Goal: Information Seeking & Learning: Compare options

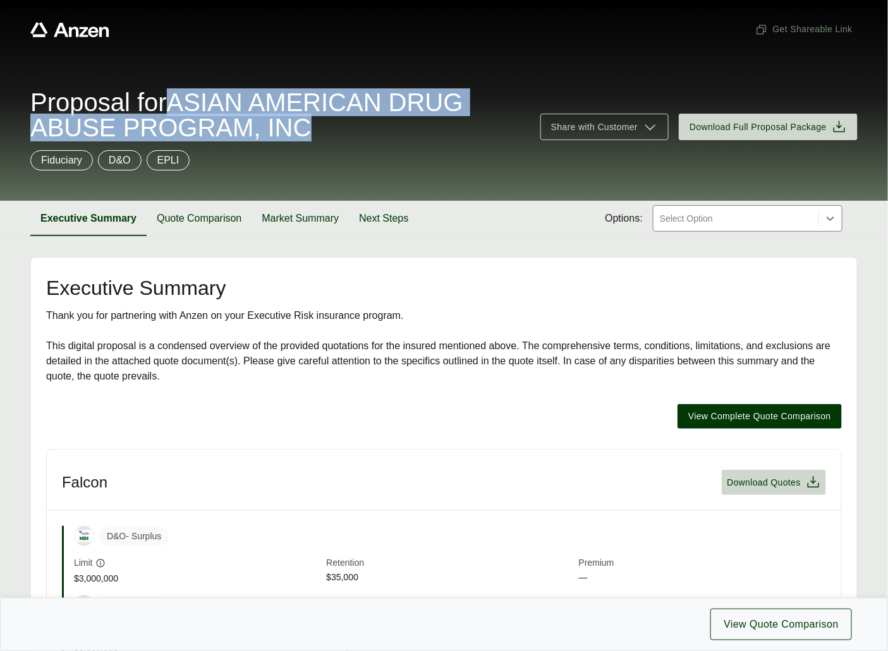
drag, startPoint x: 190, startPoint y: 97, endPoint x: 303, endPoint y: 136, distance: 119.5
click at [303, 136] on span "Proposal for ASIAN AMERICAN DRUG ABUSE PROGRAM, INC" at bounding box center [277, 115] width 495 height 51
copy span "ASIAN AMERICAN DRUG ABUSE PROGRAM, INC"
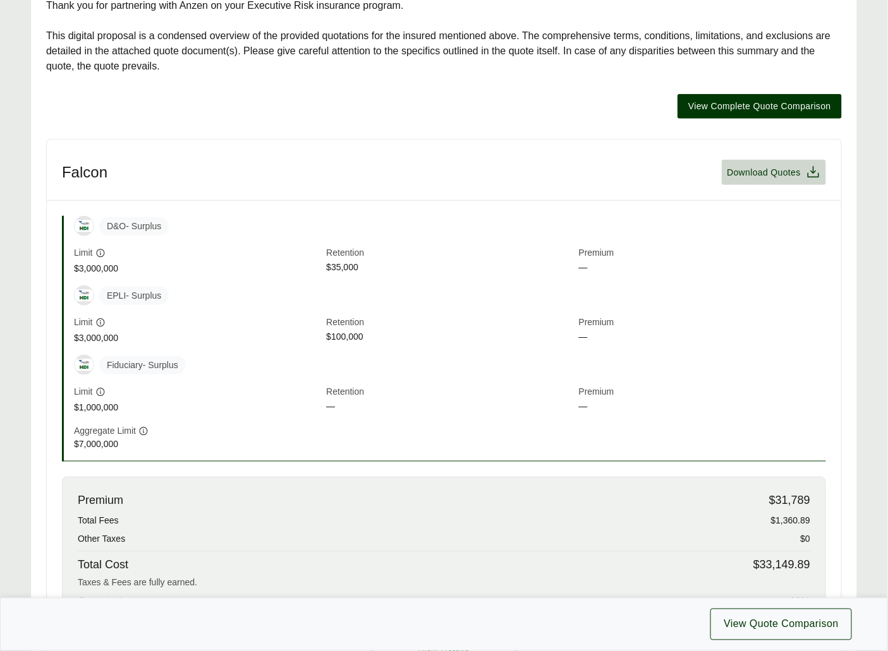
scroll to position [166, 0]
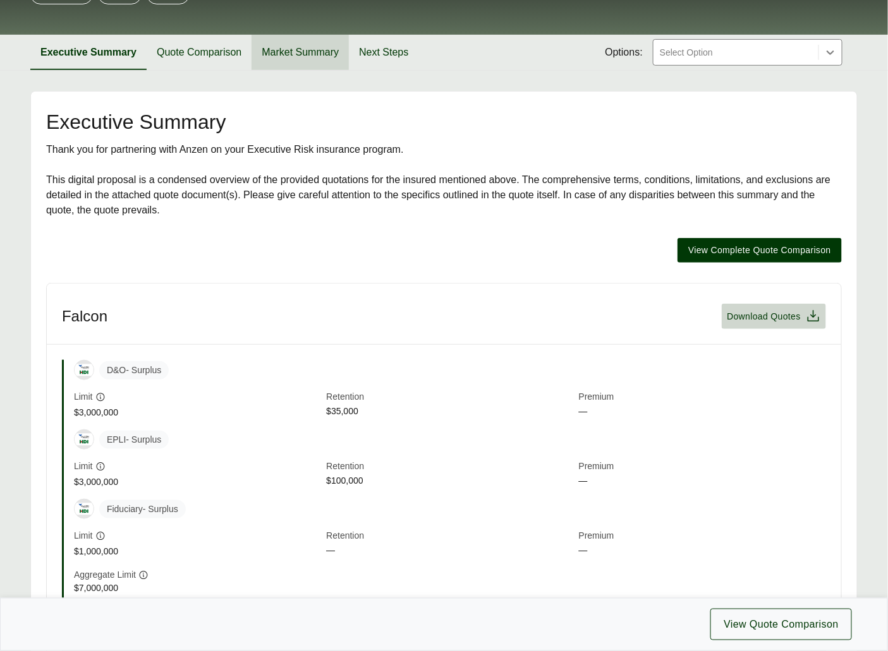
click at [299, 58] on button "Market Summary" at bounding box center [299, 52] width 97 height 35
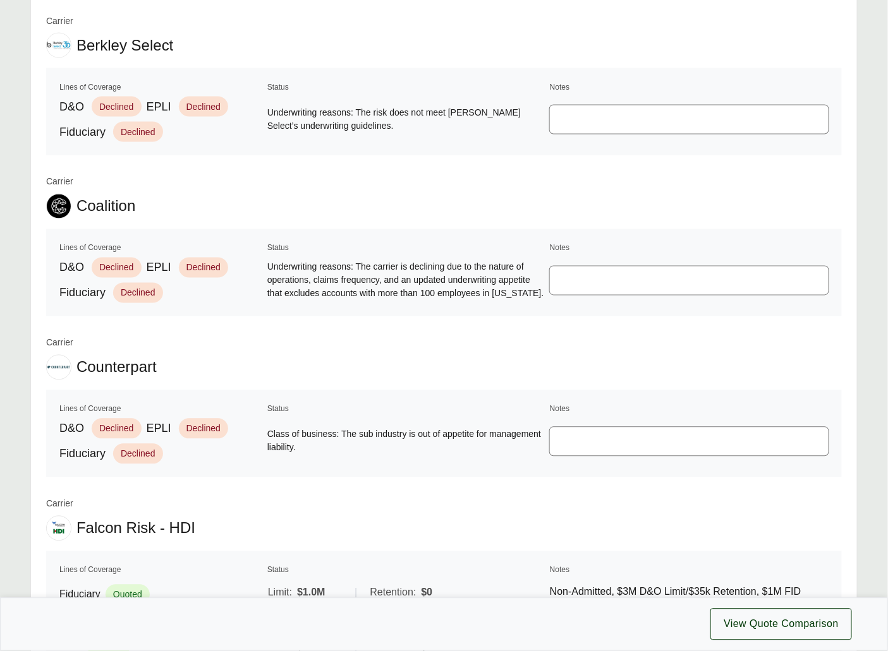
scroll to position [786, 0]
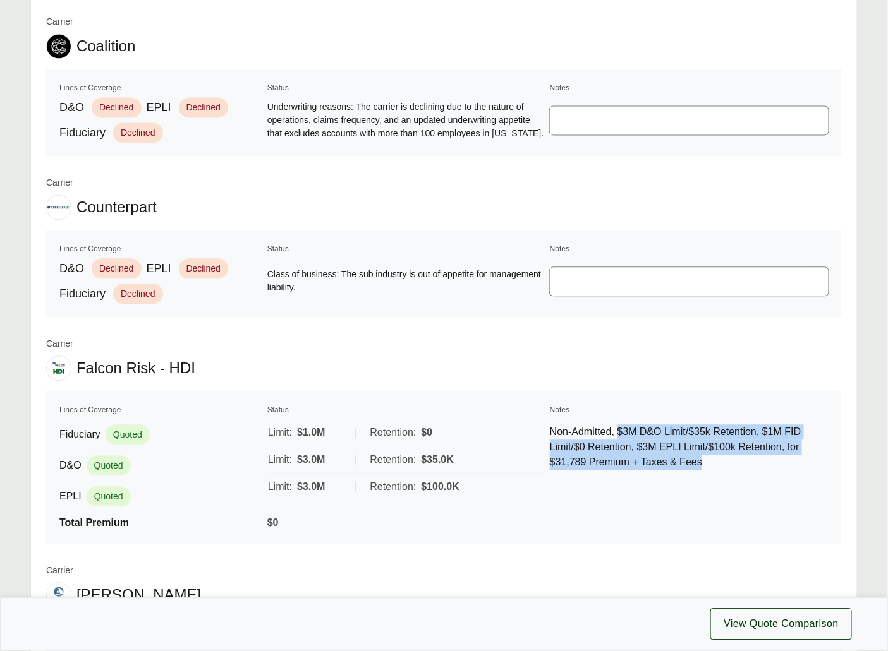
drag, startPoint x: 718, startPoint y: 469, endPoint x: 625, endPoint y: 431, distance: 100.3
click at [625, 431] on p "Non-Admitted, $3M D&O Limit/$35k Retention, $1M FID Limit/$0 Retention, $3M EPL…" at bounding box center [689, 447] width 279 height 45
copy p "$3M D&O Limit/$35k Retention, $1M FID Limit/$0 Retention, $3M EPLI Limit/$100k …"
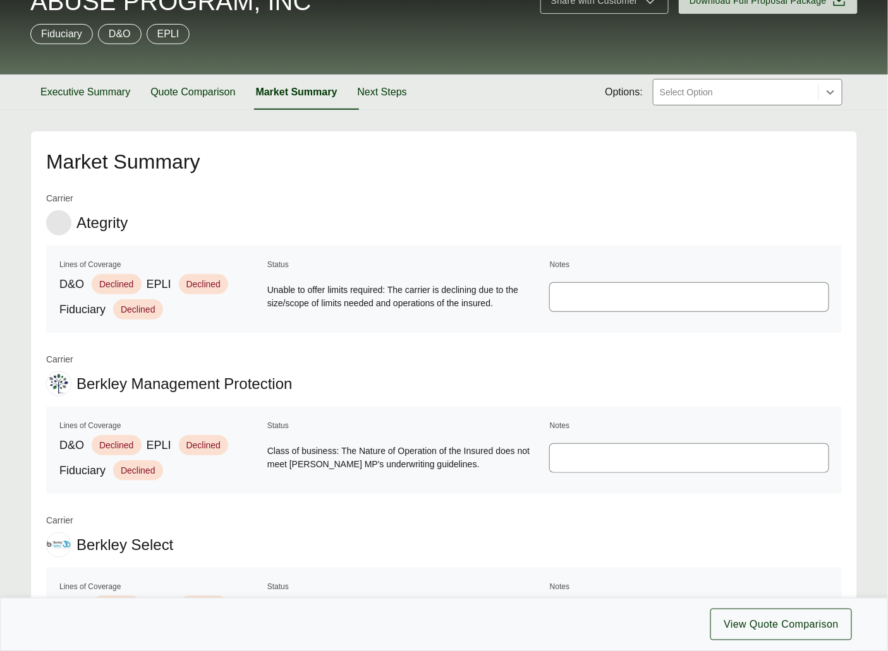
scroll to position [0, 0]
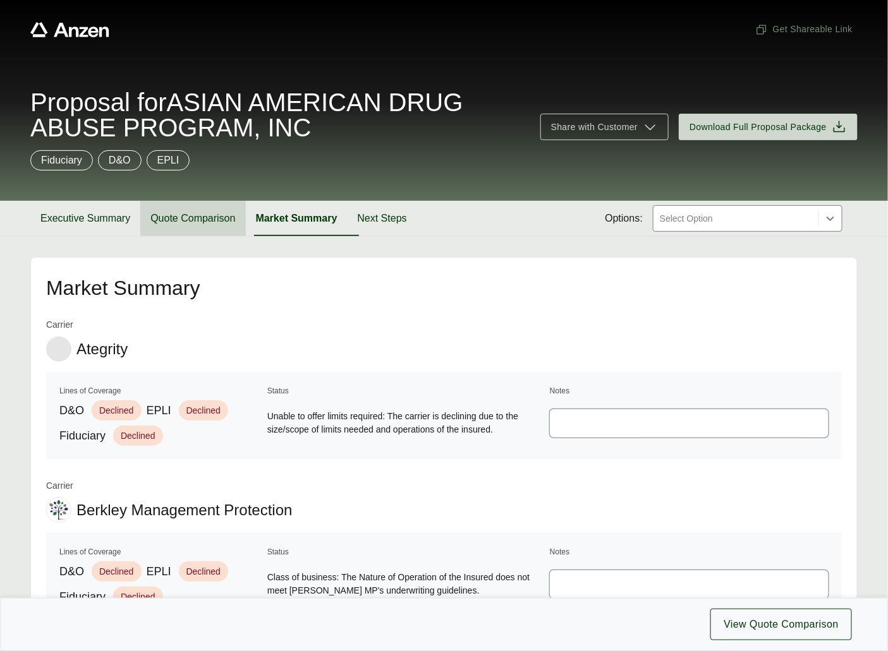
click at [208, 219] on button "Quote Comparison" at bounding box center [192, 218] width 105 height 35
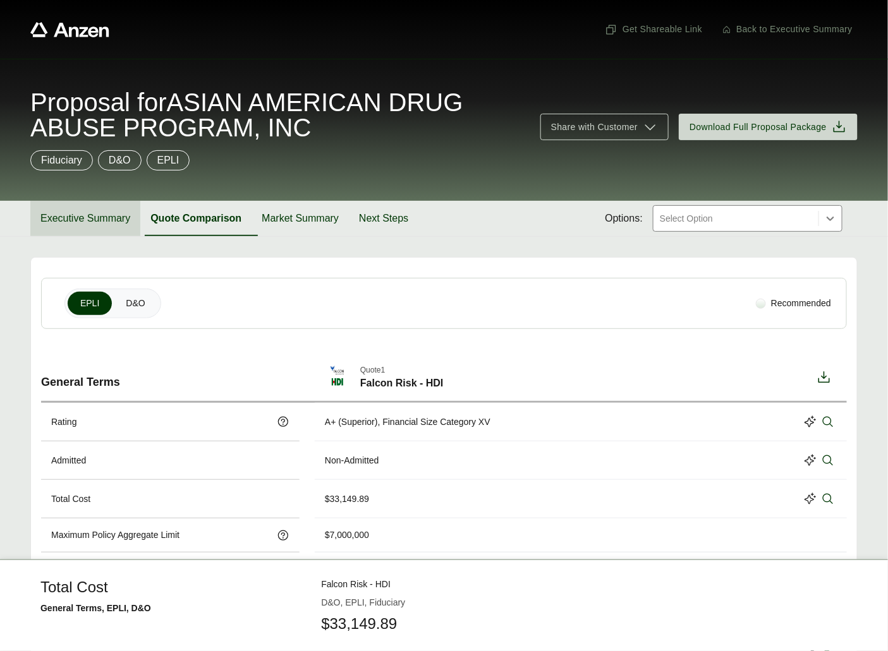
click at [74, 218] on button "Executive Summary" at bounding box center [85, 218] width 110 height 35
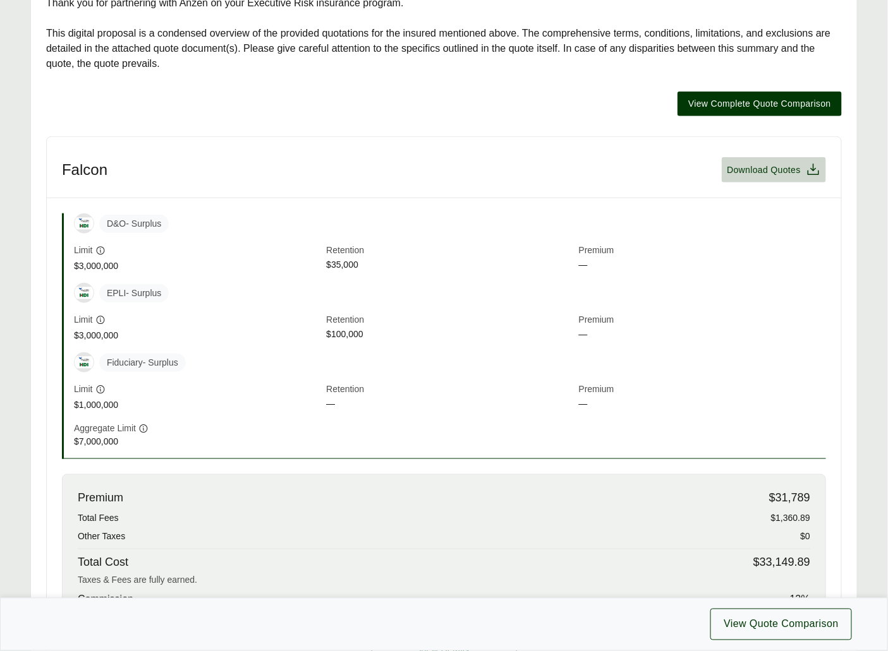
scroll to position [385, 0]
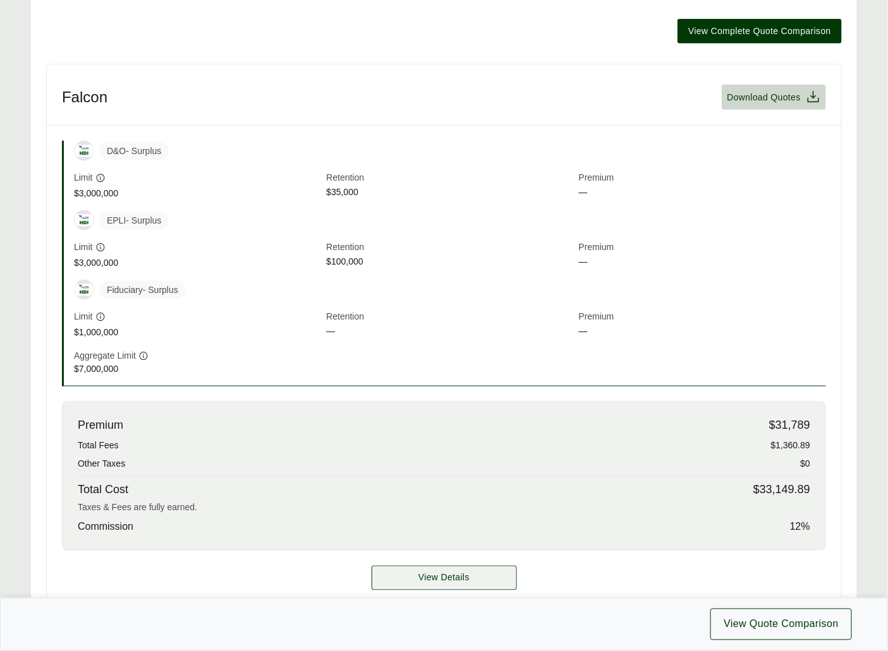
click at [449, 582] on span "View Details" at bounding box center [443, 578] width 51 height 13
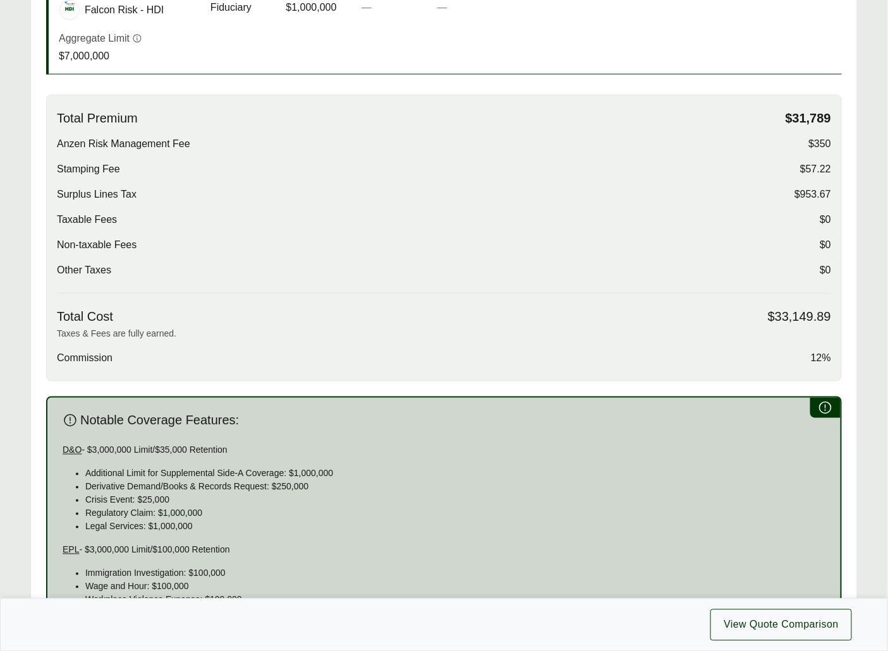
scroll to position [665, 0]
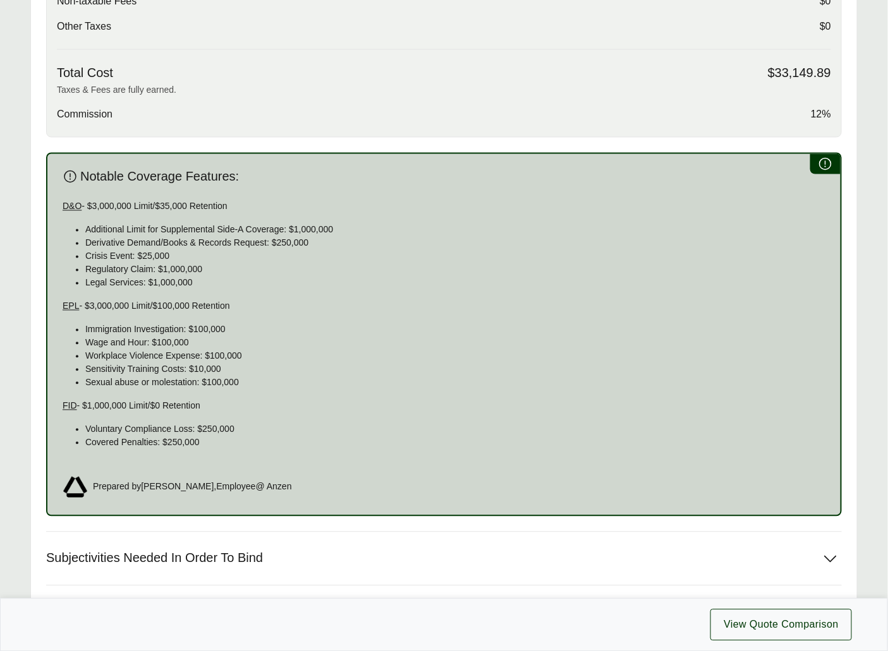
click at [138, 206] on p "D&O - $3,000,000 Limit/$35,000 Retention" at bounding box center [444, 206] width 763 height 13
copy p "D&O - $3,000,000 Limit/$35,000 Retention"
click at [107, 301] on p "EPL - $3,000,000 Limit/$100,000 Retention" at bounding box center [444, 306] width 763 height 13
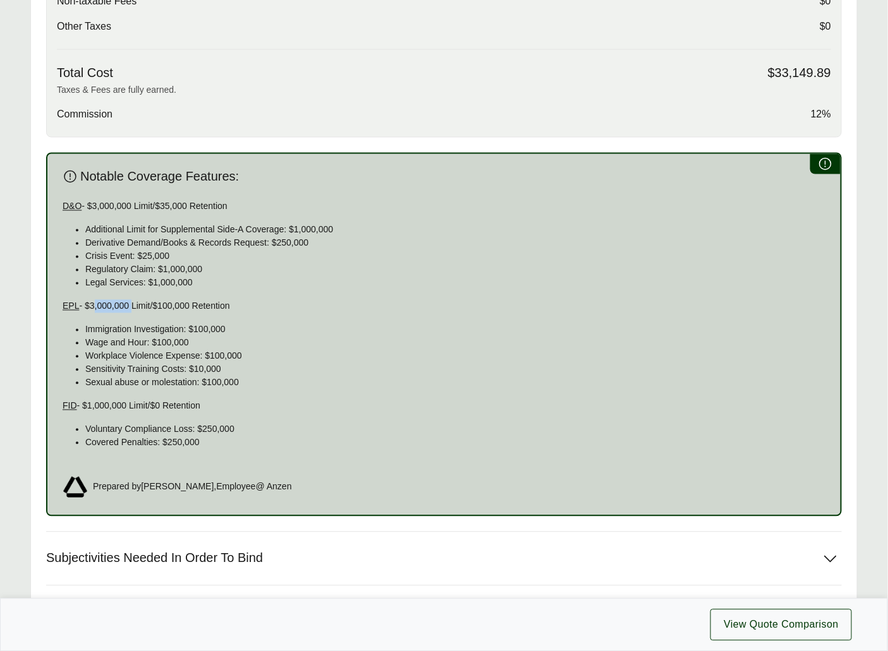
click at [107, 301] on p "EPL - $3,000,000 Limit/$100,000 Retention" at bounding box center [444, 306] width 763 height 13
copy p "EPL - $3,000,000 Limit/$100,000 Retention"
click at [172, 406] on p "FID - $1,000,000 Limit/$0 Retention" at bounding box center [444, 406] width 763 height 13
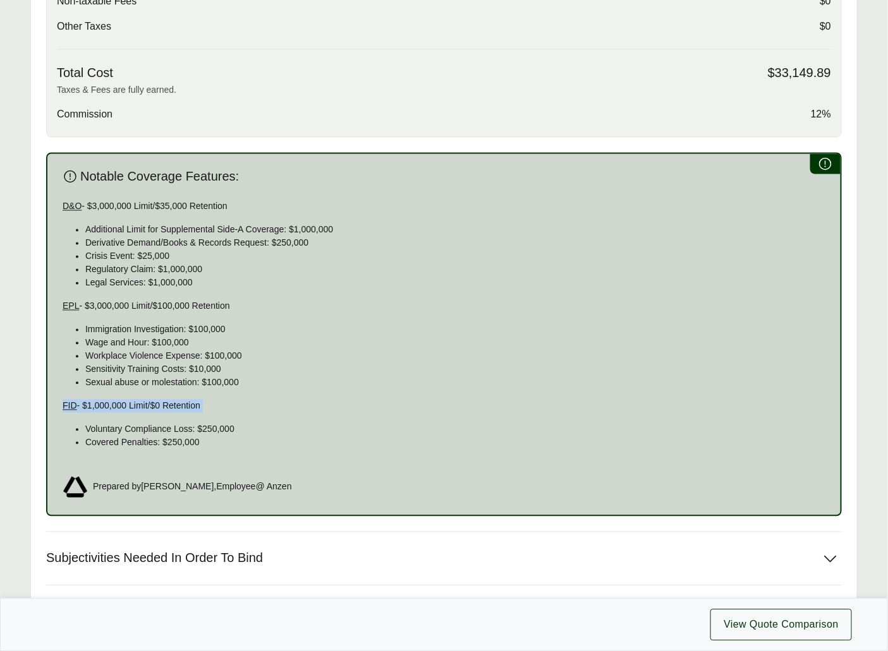
click at [172, 406] on p "FID - $1,000,000 Limit/$0 Retention" at bounding box center [444, 406] width 763 height 13
copy p "FID - $1,000,000 Limit/$0 Retention"
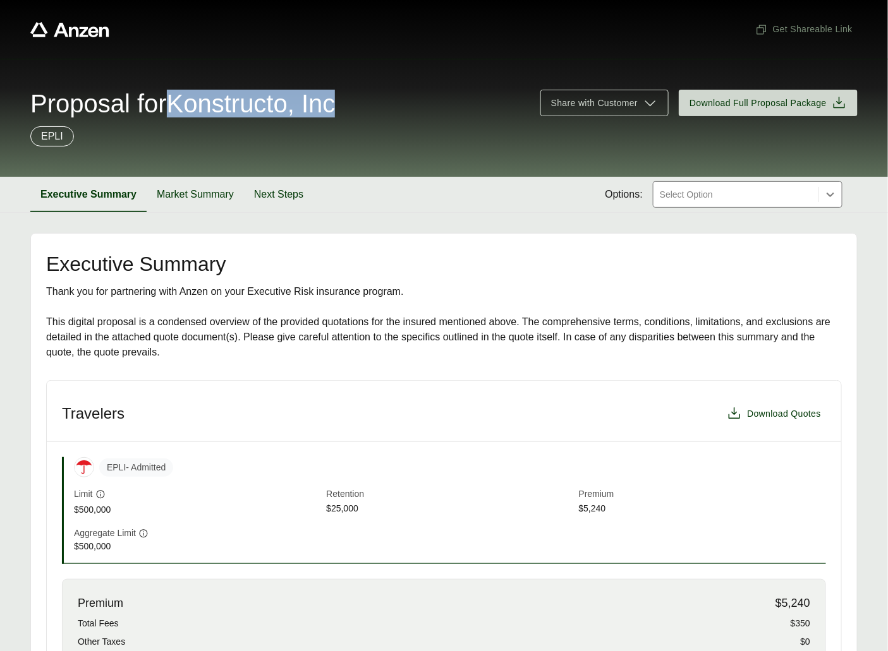
drag, startPoint x: 199, startPoint y: 104, endPoint x: 332, endPoint y: 108, distance: 132.7
click at [376, 108] on div "Proposal for Konstructo, Inc" at bounding box center [277, 103] width 495 height 25
copy span "Konstructo, Inc"
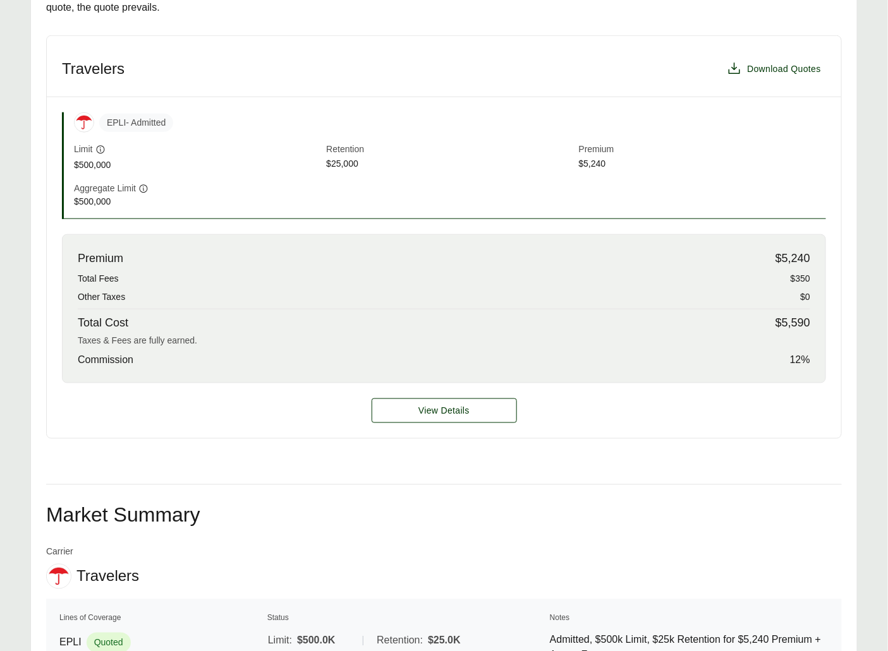
scroll to position [394, 0]
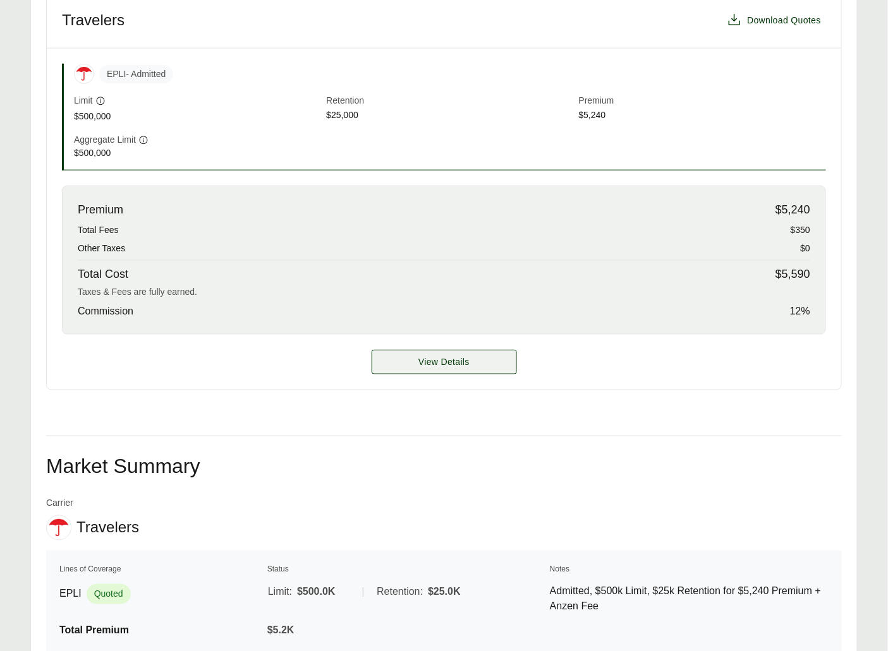
click at [422, 359] on span "View Details" at bounding box center [443, 362] width 51 height 13
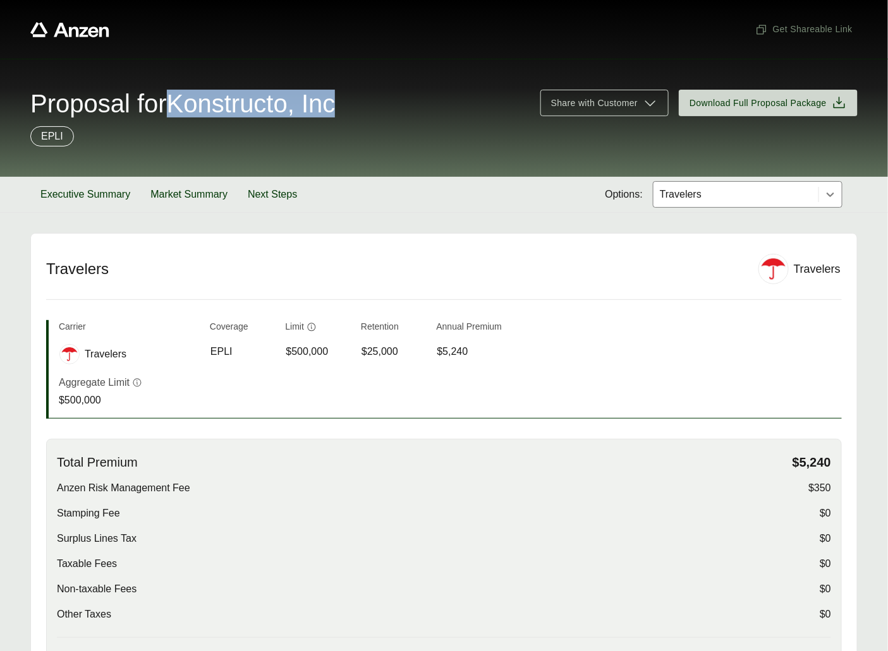
scroll to position [523, 0]
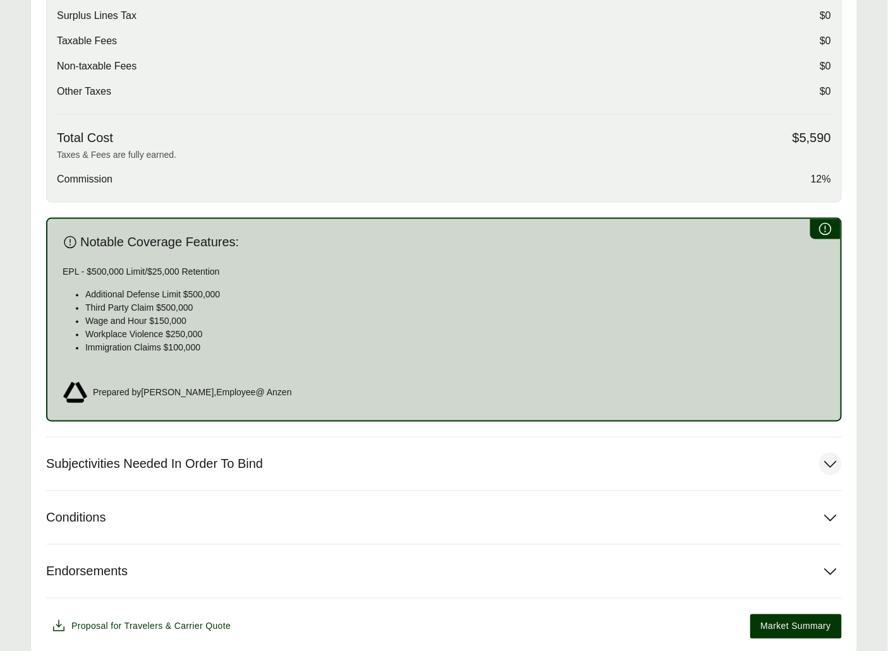
click at [179, 457] on span "Subjectivities Needed In Order To Bind" at bounding box center [154, 465] width 217 height 16
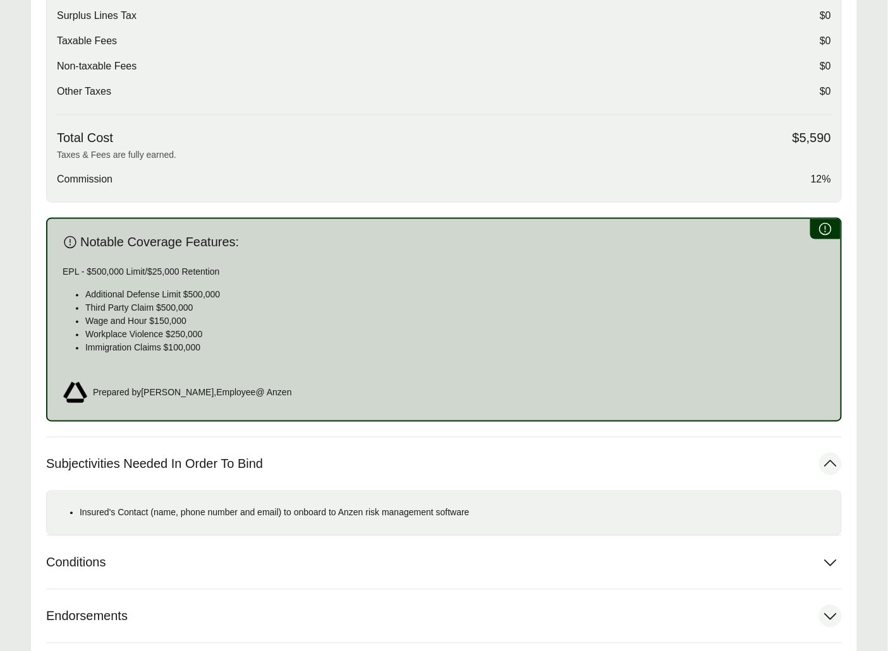
scroll to position [622, 0]
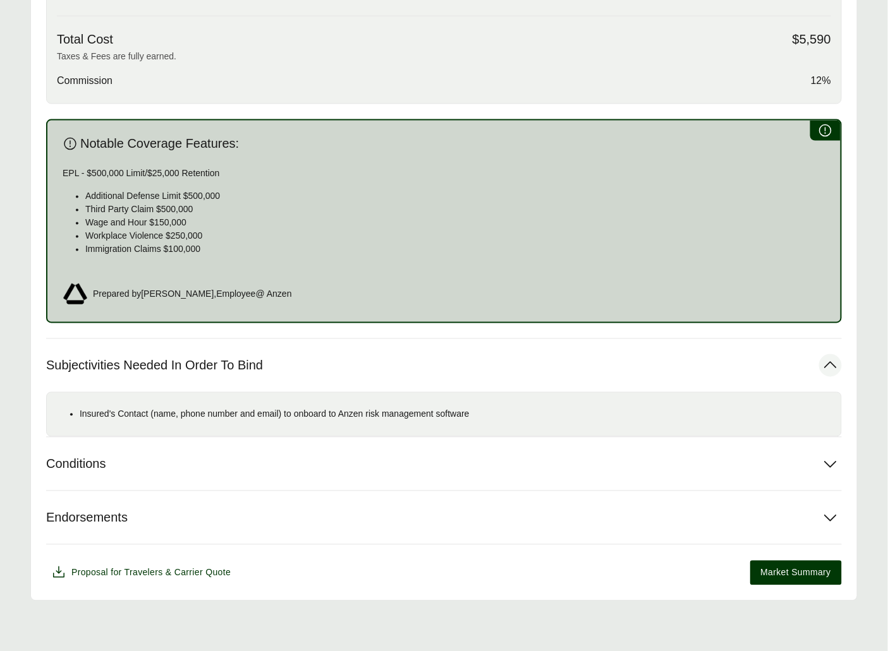
click at [186, 410] on li "Insured's Contact (name, phone number and email) to onboard to Anzen risk manag…" at bounding box center [455, 414] width 751 height 13
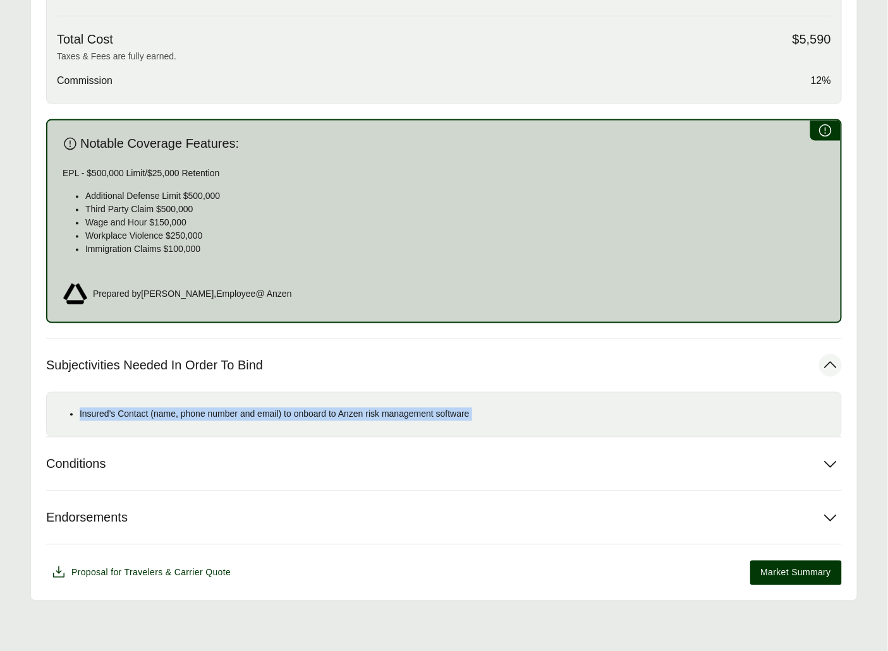
click at [186, 410] on li "Insured's Contact (name, phone number and email) to onboard to Anzen risk manag…" at bounding box center [455, 414] width 751 height 13
copy li "Insured's Contact (name, phone number and email) to onboard to Anzen risk manag…"
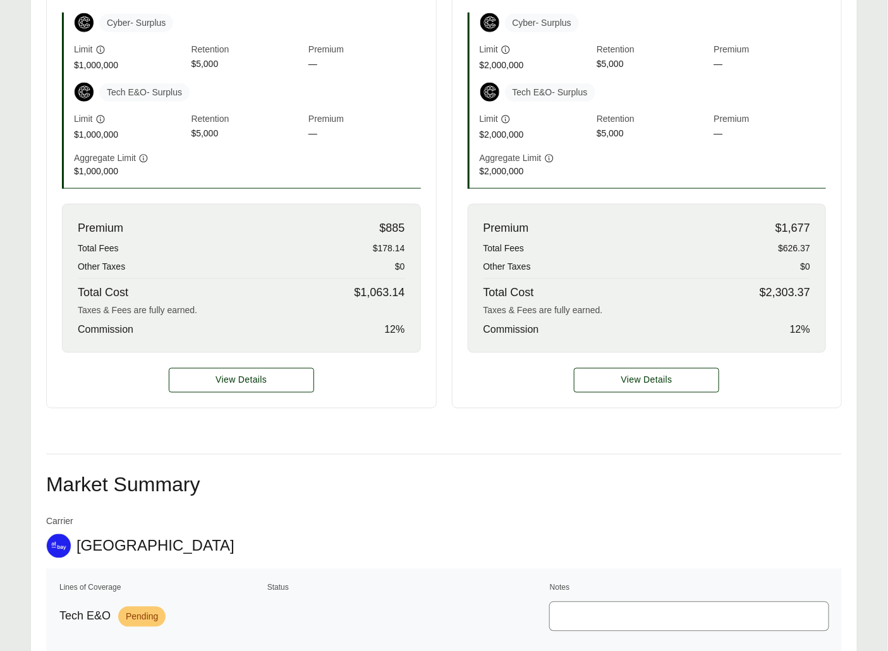
scroll to position [236, 0]
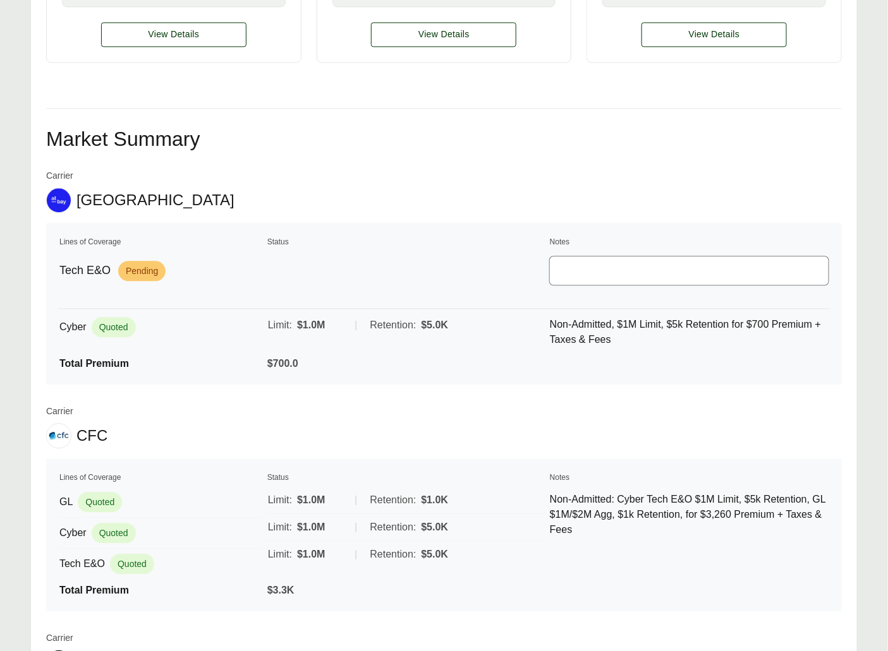
scroll to position [809, 0]
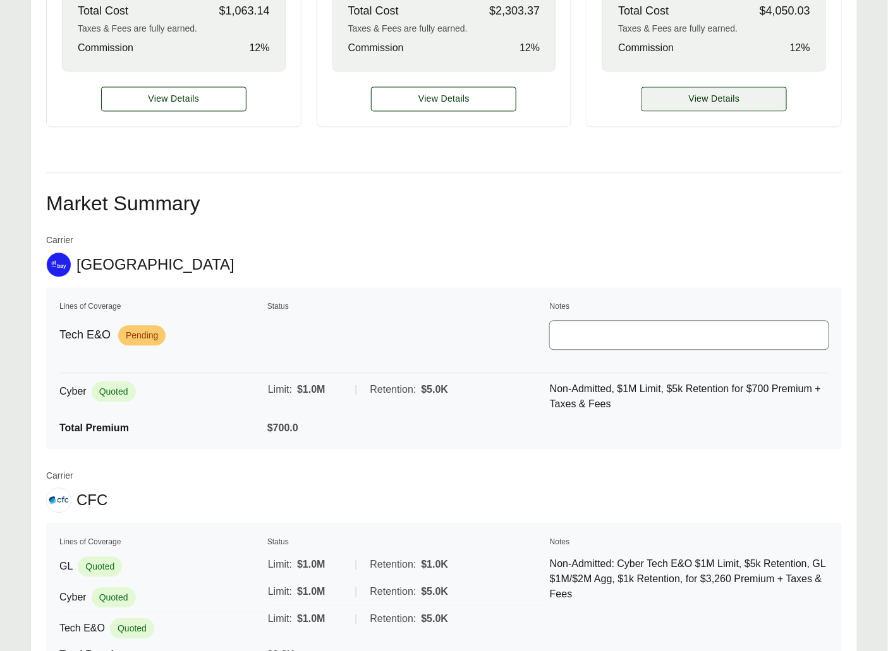
click at [713, 97] on span "View Details" at bounding box center [714, 98] width 51 height 13
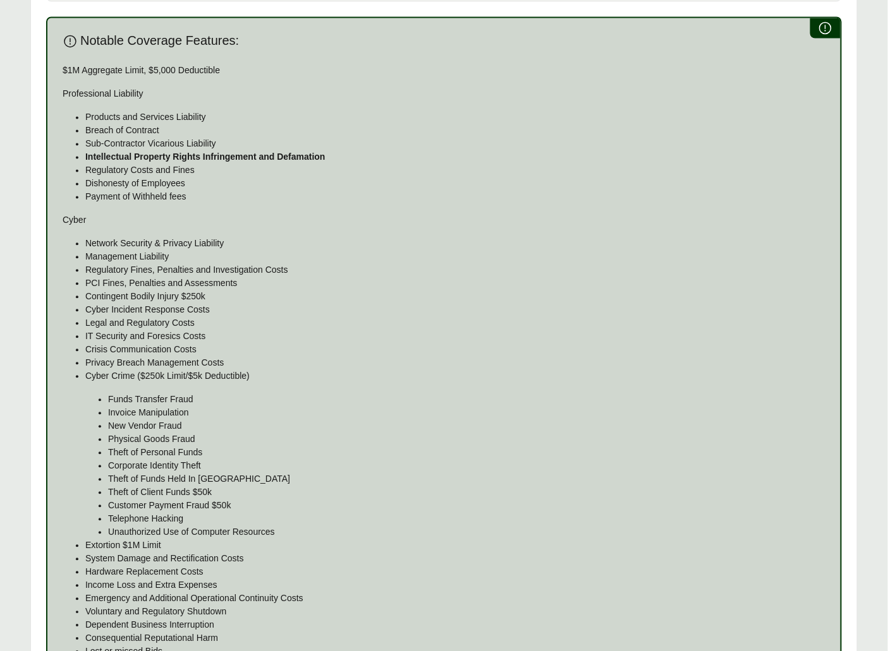
scroll to position [1221, 0]
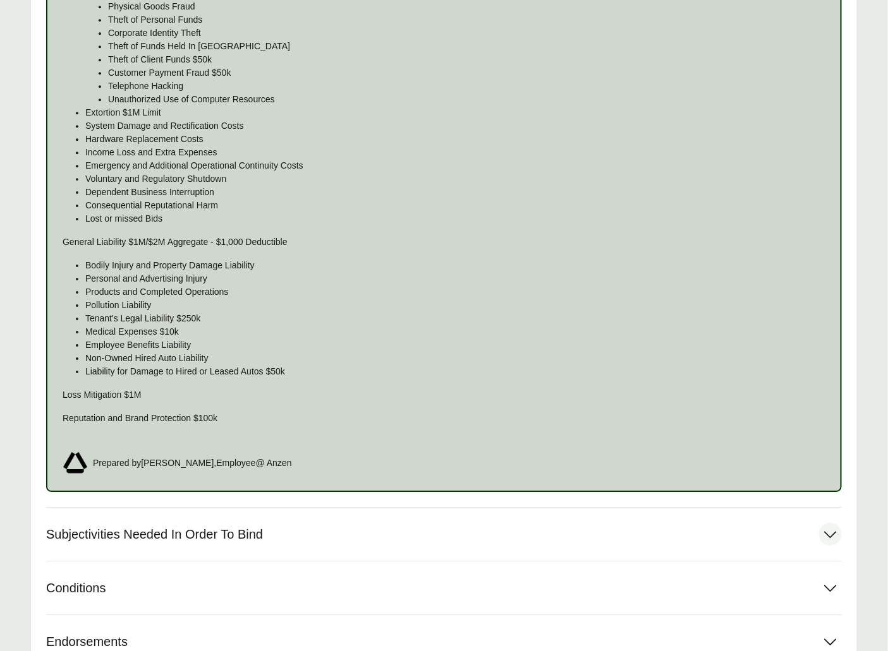
click at [183, 514] on button "Subjectivities Needed In Order To Bind" at bounding box center [443, 534] width 795 height 53
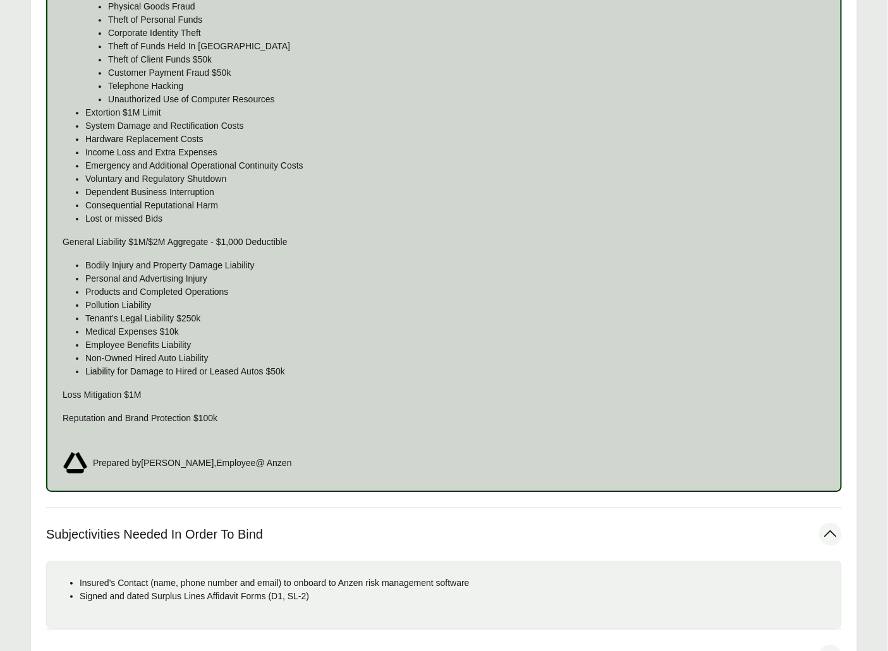
scroll to position [1395, 0]
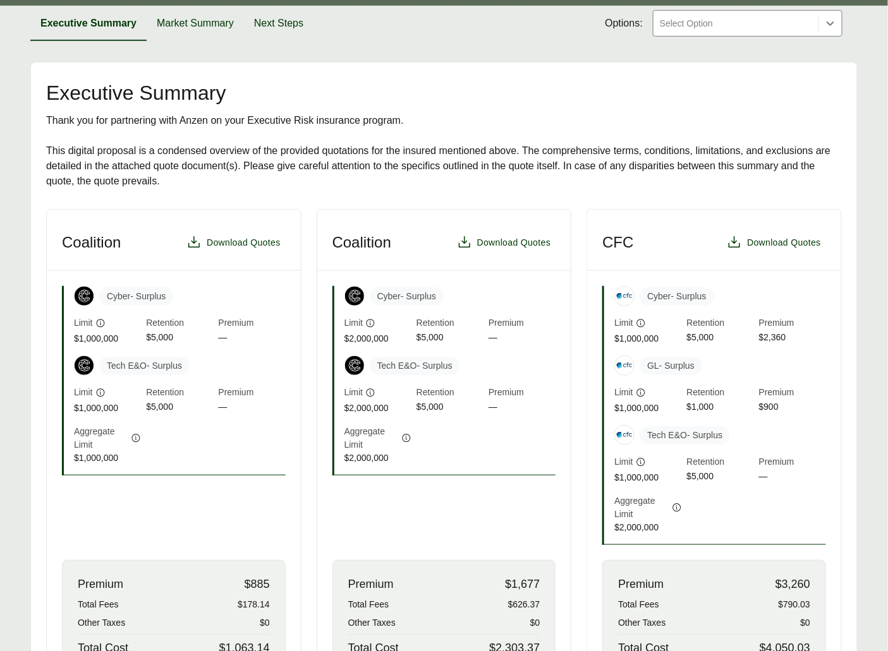
scroll to position [269, 0]
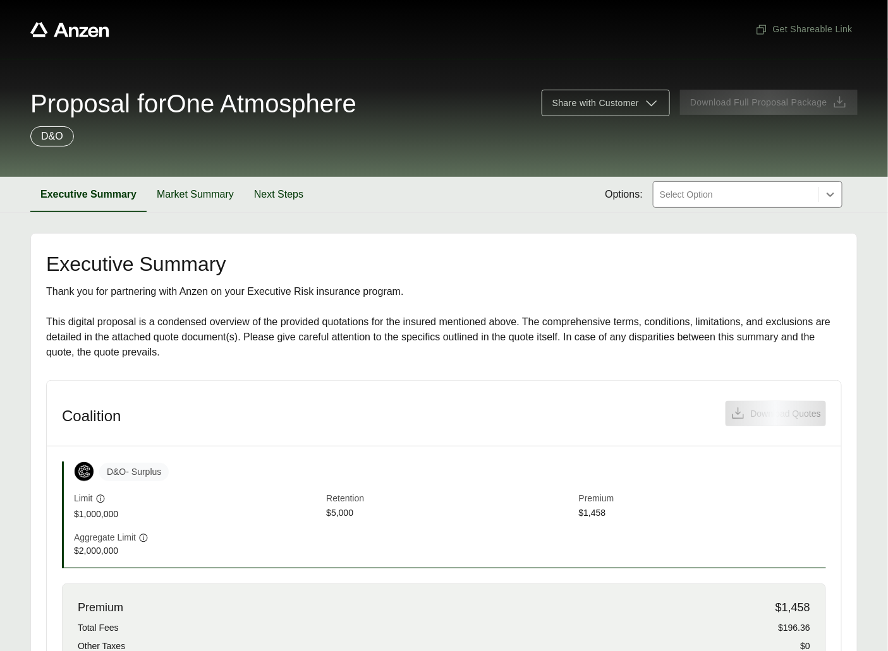
scroll to position [316, 0]
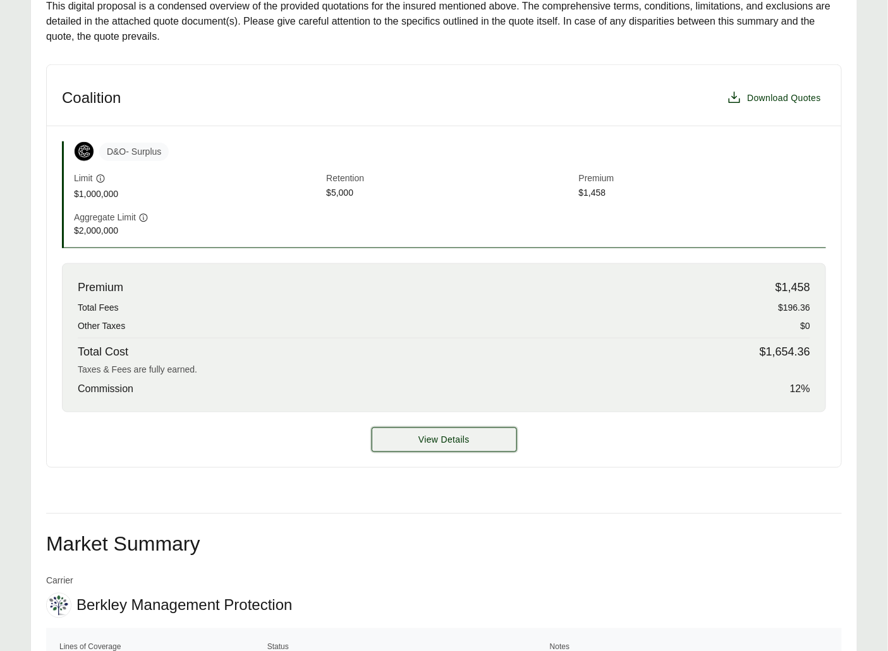
click at [489, 435] on button "View Details" at bounding box center [443, 440] width 145 height 25
click at [445, 442] on span "View Details" at bounding box center [443, 439] width 51 height 13
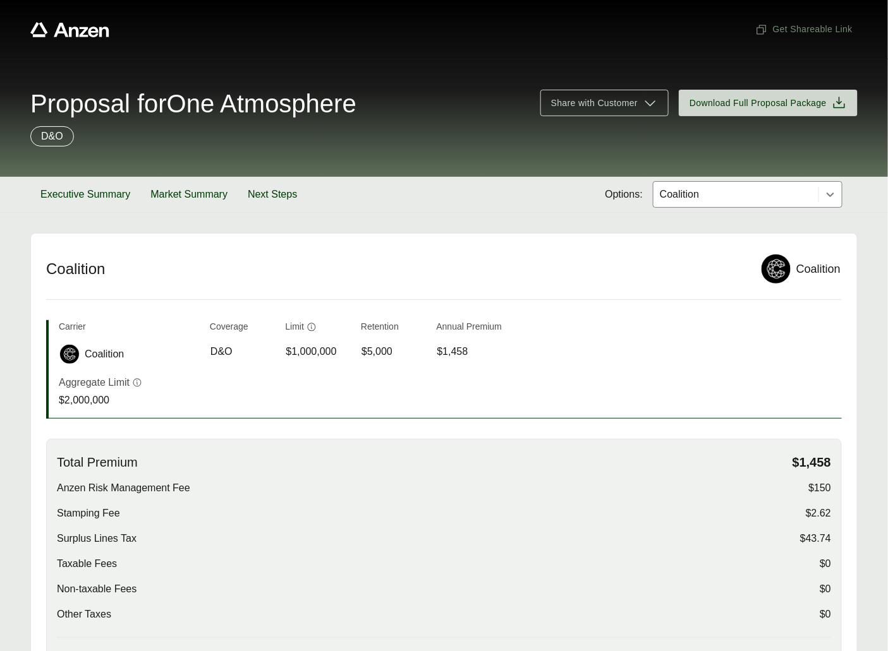
scroll to position [288, 0]
